Goal: Check status: Check status

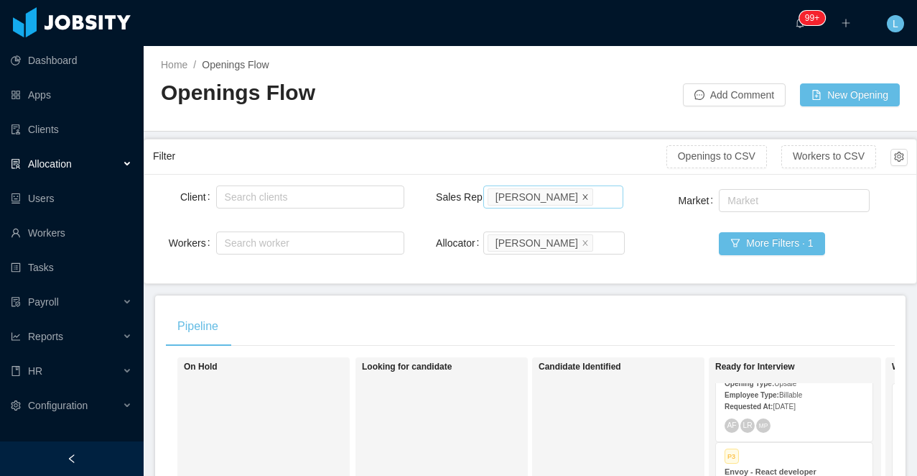
click at [582, 197] on icon "icon: close" at bounding box center [585, 196] width 7 height 7
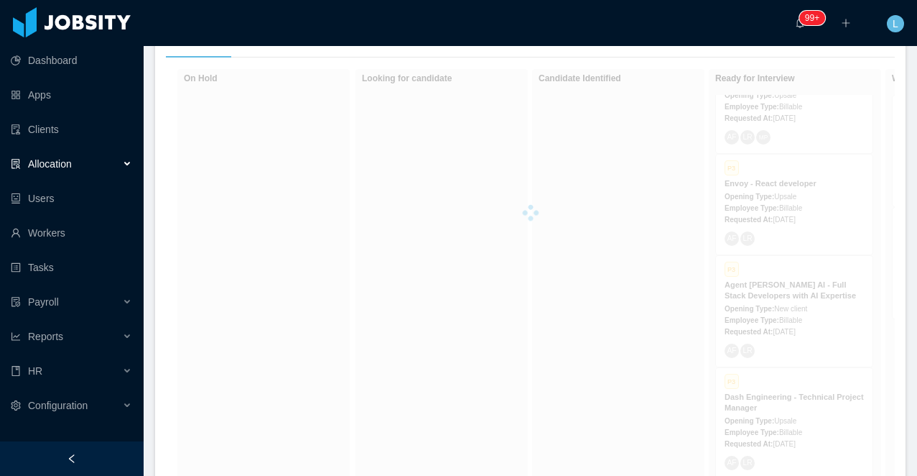
scroll to position [291, 0]
click at [110, 449] on div at bounding box center [72, 458] width 144 height 34
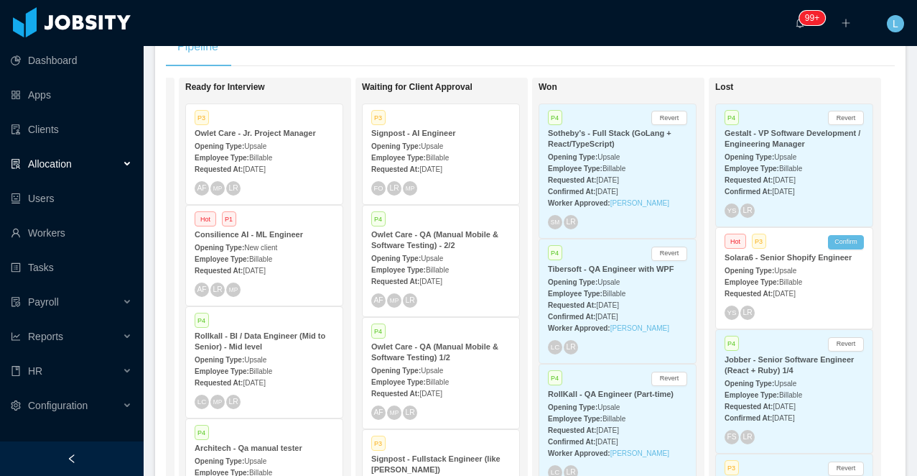
scroll to position [0, 539]
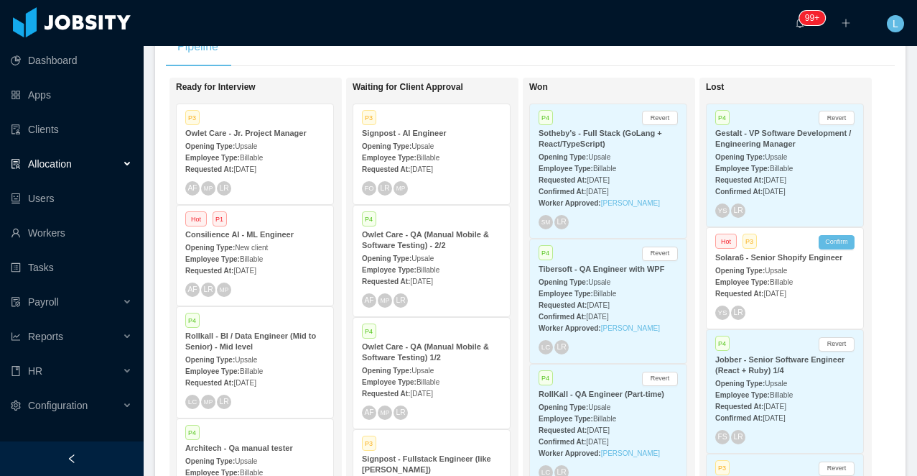
click at [765, 154] on strong "Opening Type:" at bounding box center [740, 157] width 50 height 8
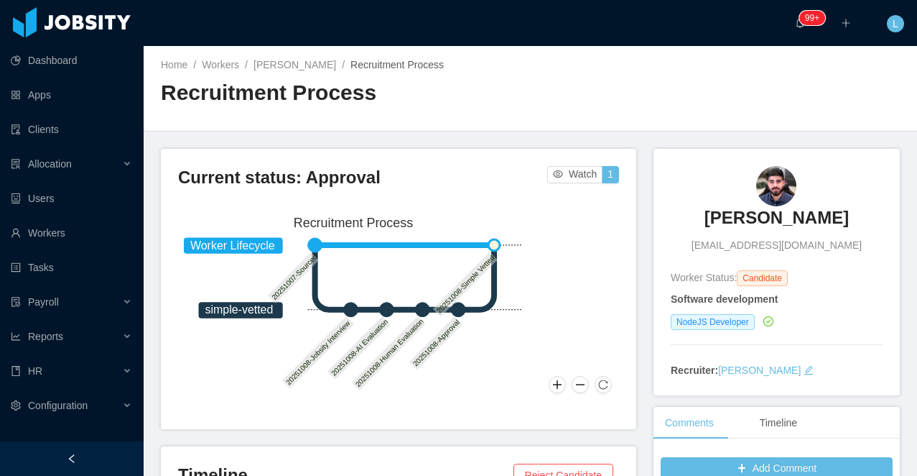
scroll to position [279, 0]
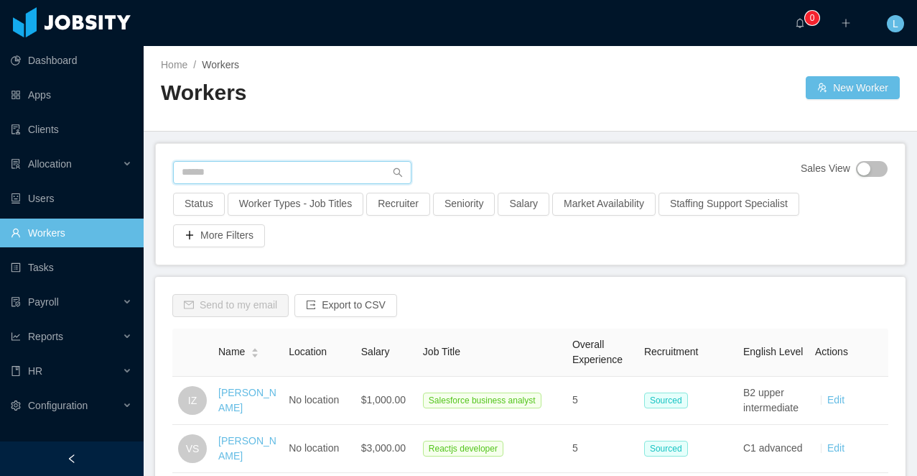
click at [272, 174] on input "text" at bounding box center [292, 172] width 238 height 23
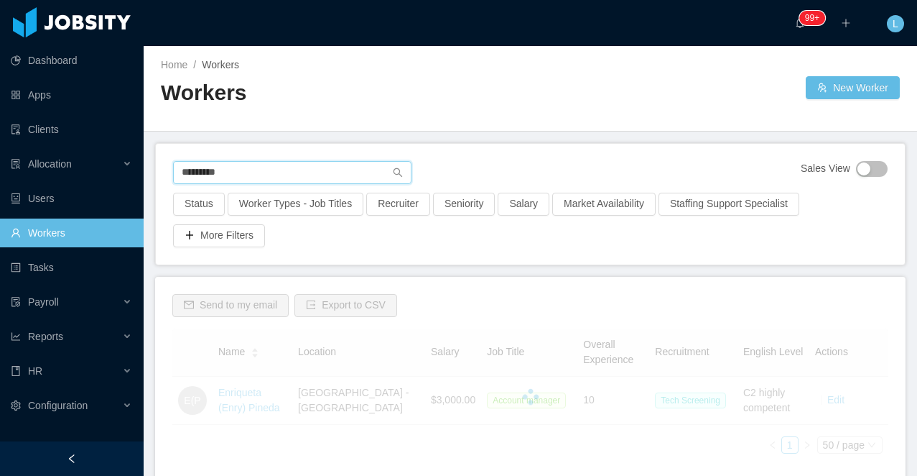
type input "*********"
click at [233, 397] on div at bounding box center [530, 396] width 716 height 136
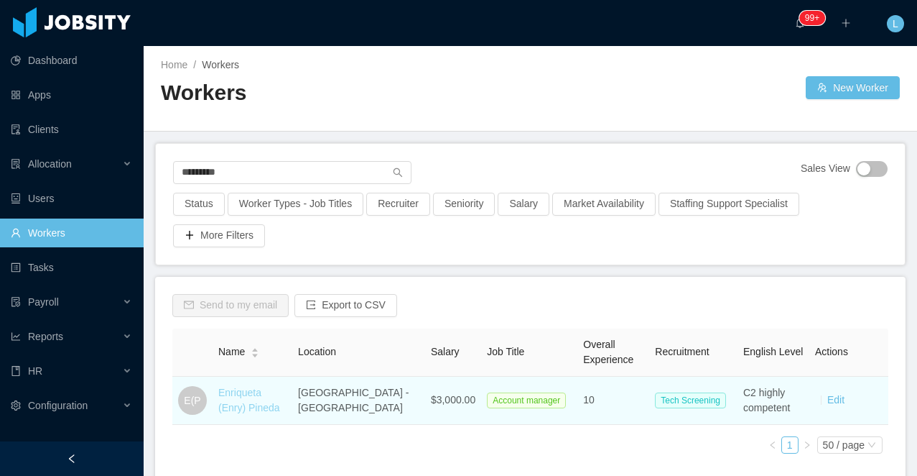
click at [242, 391] on link "Enriqueta (Enry) Pineda" at bounding box center [249, 399] width 62 height 27
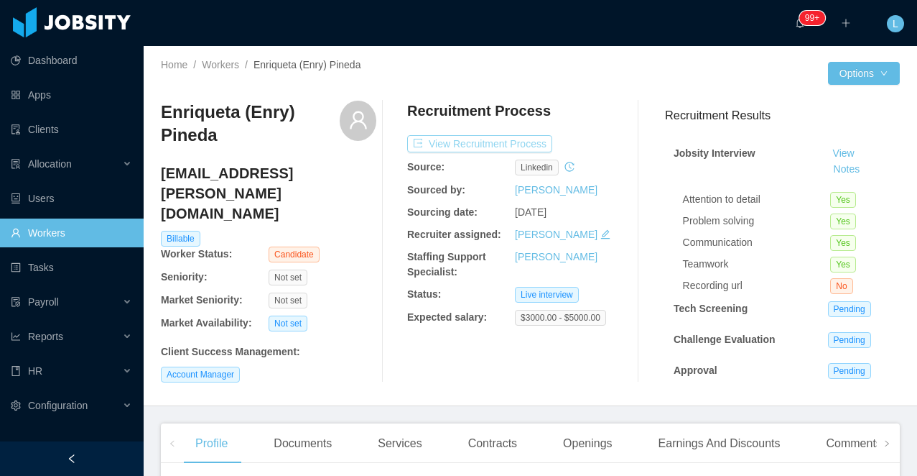
click at [546, 142] on button "View Recruitment Process" at bounding box center [479, 143] width 145 height 17
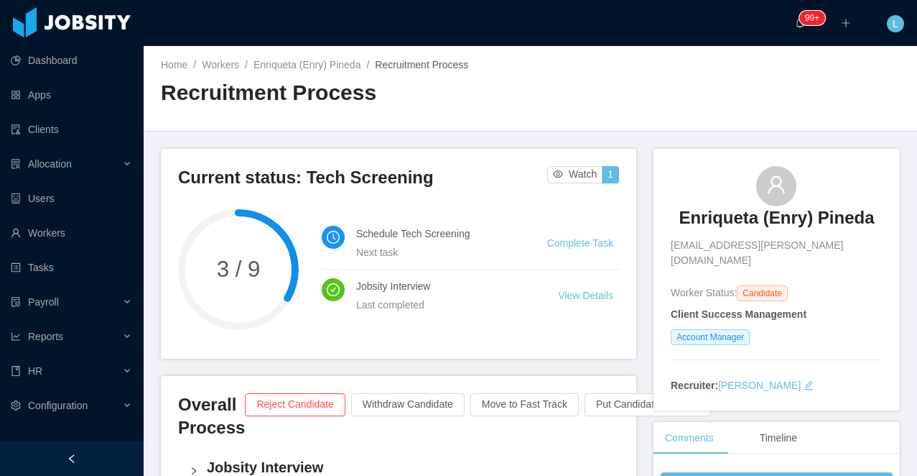
click at [629, 165] on div "Current status: Tech Screening Watch 1 3 / 9 Schedule Tech Screening Next task …" at bounding box center [399, 254] width 476 height 210
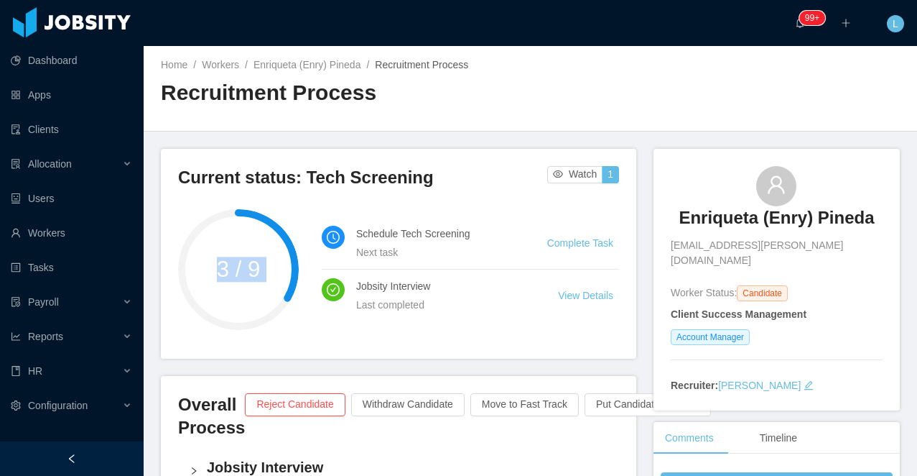
click at [629, 165] on div "Current status: Tech Screening Watch 1 3 / 9 Schedule Tech Screening Next task …" at bounding box center [399, 254] width 476 height 210
click at [538, 226] on li "Schedule Tech Screening Next task Complete Task" at bounding box center [470, 243] width 297 height 52
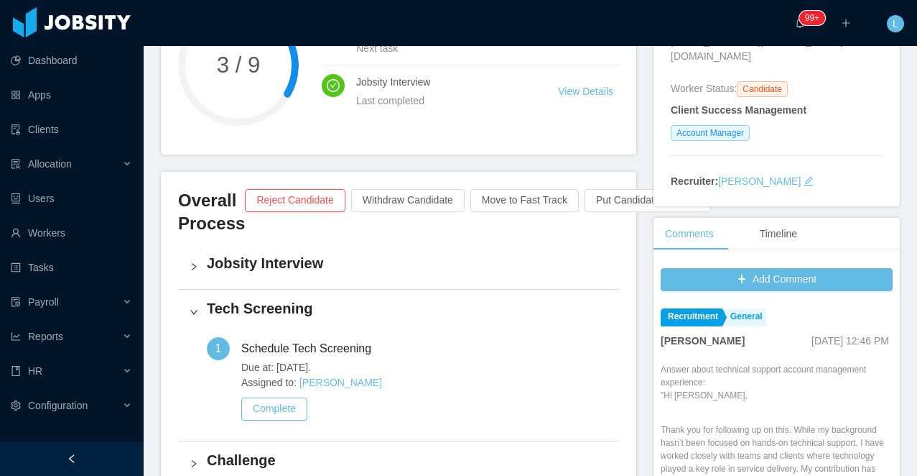
scroll to position [345, 0]
